Goal: Information Seeking & Learning: Find specific fact

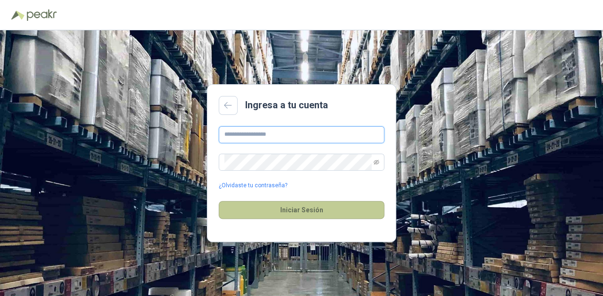
type input "**********"
click at [276, 217] on button "Iniciar Sesión" at bounding box center [302, 210] width 166 height 18
click at [276, 209] on button "Iniciar Sesión" at bounding box center [302, 210] width 166 height 18
type input "**********"
click at [278, 211] on button "Iniciar Sesión" at bounding box center [302, 210] width 166 height 18
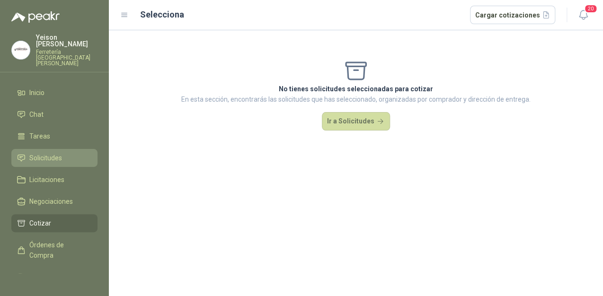
click at [59, 149] on link "Solicitudes" at bounding box center [54, 158] width 86 height 18
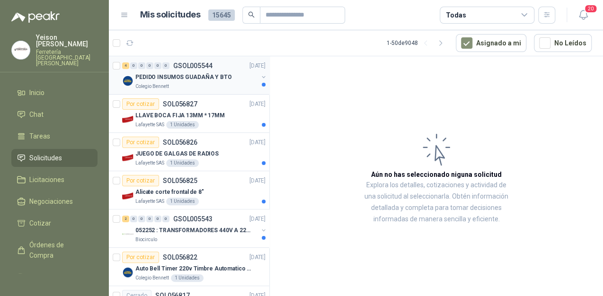
click at [203, 70] on div "4 0 0 0 0 0 GSOL005544 [DATE]" at bounding box center [194, 65] width 145 height 11
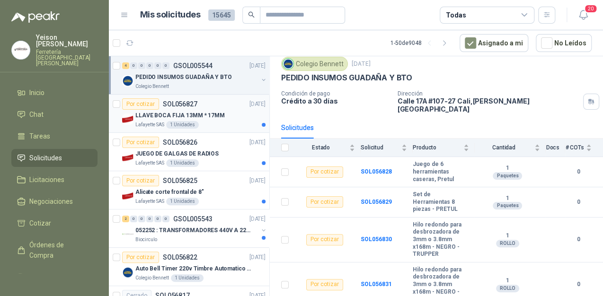
click at [194, 115] on p "LLAVE BOCA FIJA 13MM * 17MM" at bounding box center [179, 115] width 89 height 9
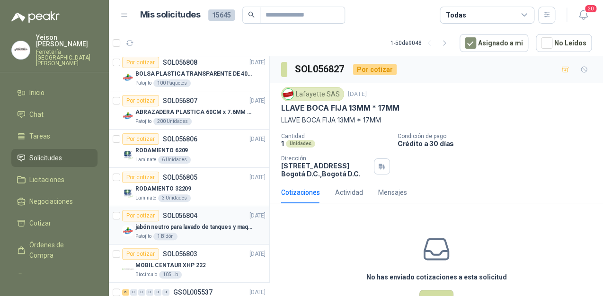
scroll to position [341, 0]
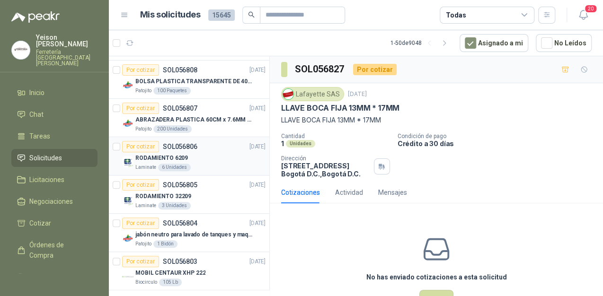
click at [212, 160] on div "RODAMIENTO 6209" at bounding box center [200, 157] width 130 height 11
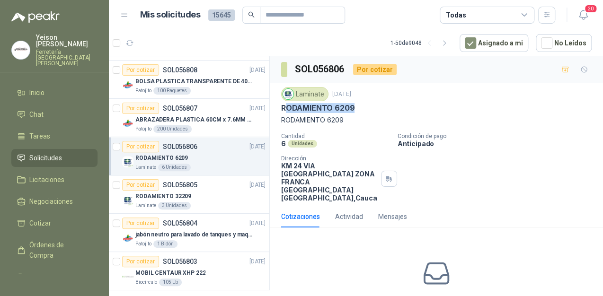
drag, startPoint x: 284, startPoint y: 106, endPoint x: 350, endPoint y: 105, distance: 66.3
click at [350, 105] on p "RODAMIENTO 6209" at bounding box center [317, 108] width 73 height 10
drag, startPoint x: 273, startPoint y: 106, endPoint x: 280, endPoint y: 104, distance: 7.8
click at [275, 105] on div "Laminate [DATE] RODAMIENTO 6209 RODAMIENTO 6209 Cantidad 6 Unidades Condición d…" at bounding box center [436, 144] width 333 height 123
drag, startPoint x: 281, startPoint y: 104, endPoint x: 360, endPoint y: 104, distance: 79.5
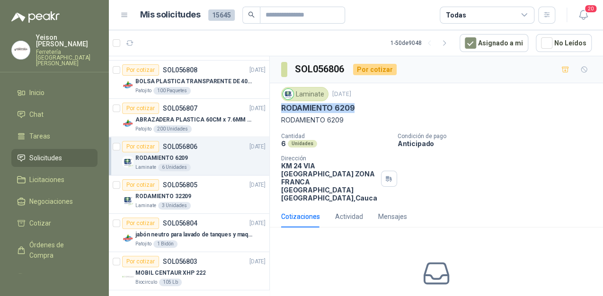
click at [360, 104] on div "RODAMIENTO 6209" at bounding box center [436, 108] width 310 height 10
copy p "RODAMIENTO 6209"
click at [170, 196] on p "RODAMIENTO 32209" at bounding box center [163, 196] width 56 height 9
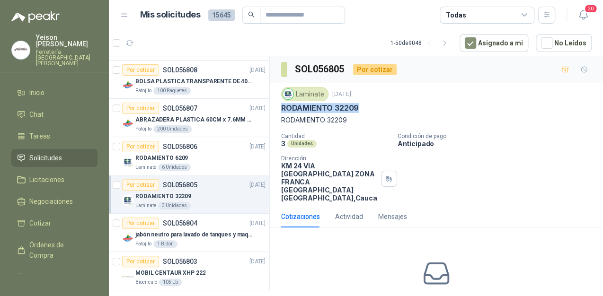
drag, startPoint x: 362, startPoint y: 106, endPoint x: 281, endPoint y: 108, distance: 80.5
click at [281, 108] on div "RODAMIENTO 32209" at bounding box center [436, 108] width 310 height 10
copy p "RODAMIENTO 32209"
